Goal: Book appointment/travel/reservation

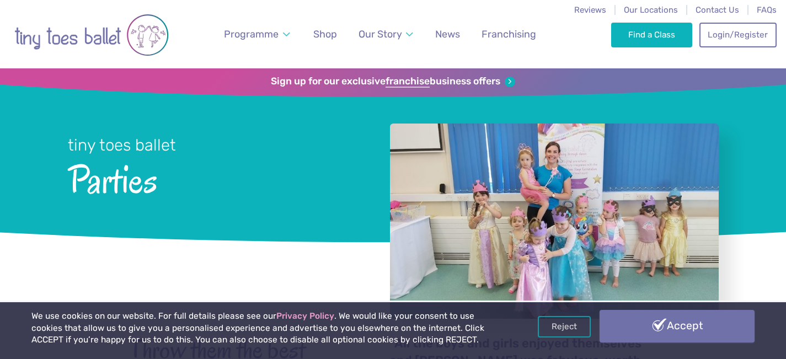
click at [650, 320] on link "Accept" at bounding box center [676, 326] width 155 height 32
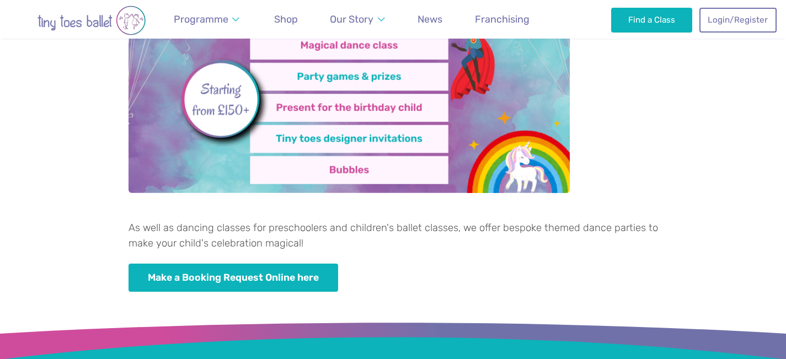
scroll to position [580, 0]
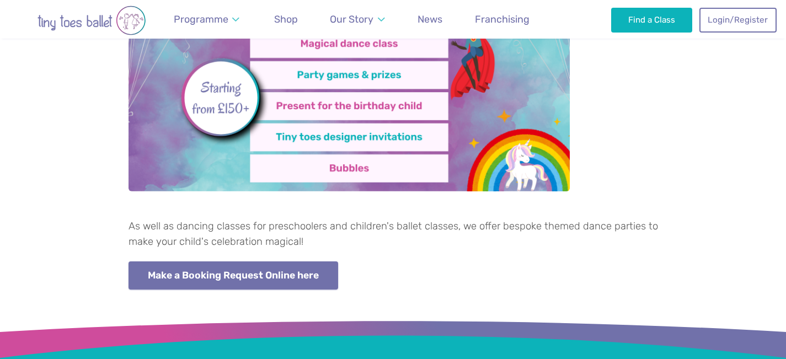
click at [293, 275] on link "Make a Booking Request Online here" at bounding box center [233, 275] width 210 height 28
